Goal: Unclear

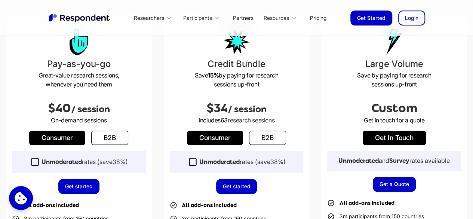
scroll to position [197, 0]
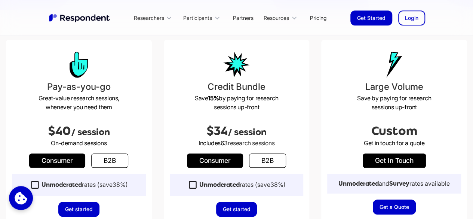
click at [251, 104] on p "Save 15% by paying for research sessions up-front" at bounding box center [237, 102] width 134 height 18
click at [258, 103] on p "Save 15% by paying for research sessions up-front" at bounding box center [237, 102] width 134 height 18
click at [254, 101] on p "Save 15% by paying for research sessions up-front" at bounding box center [237, 102] width 134 height 18
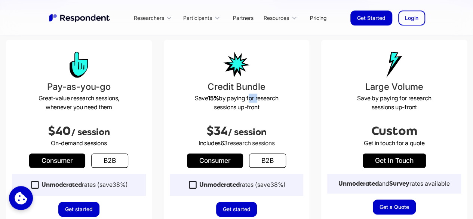
click at [254, 101] on p "Save 15% by paying for research sessions up-front" at bounding box center [237, 102] width 134 height 18
click at [262, 106] on p "Save 15% by paying for research sessions up-front" at bounding box center [237, 102] width 134 height 18
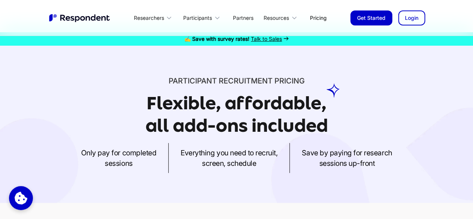
scroll to position [0, 0]
